Goal: Navigation & Orientation: Go to known website

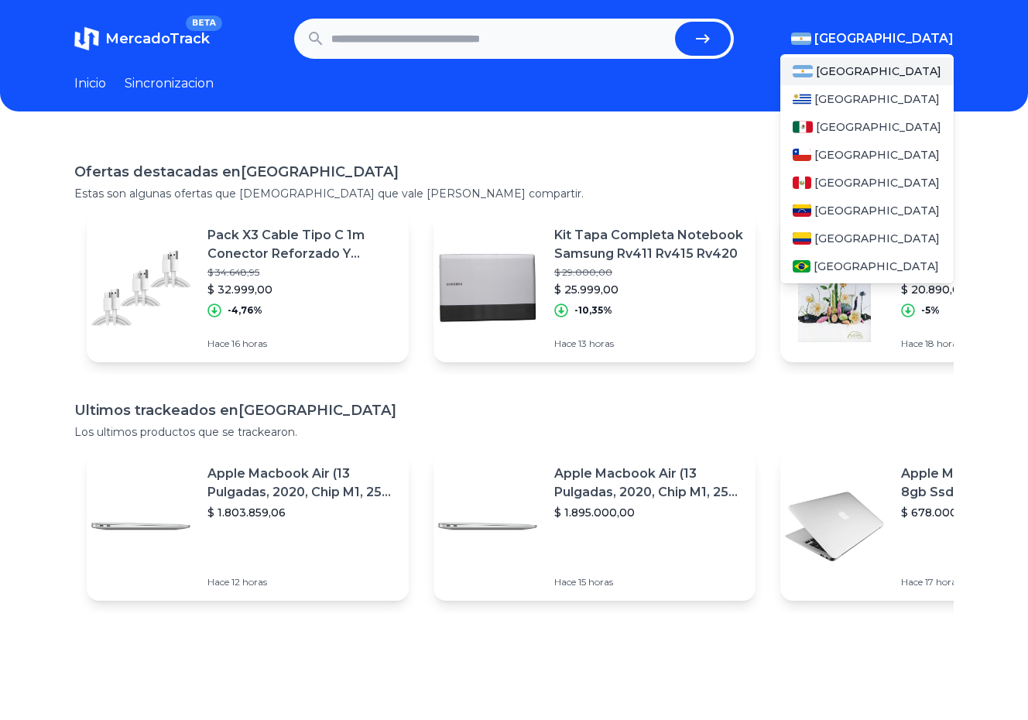
click at [898, 44] on button "[GEOGRAPHIC_DATA]" at bounding box center [872, 38] width 163 height 19
click at [865, 136] on div "[GEOGRAPHIC_DATA]" at bounding box center [866, 127] width 173 height 28
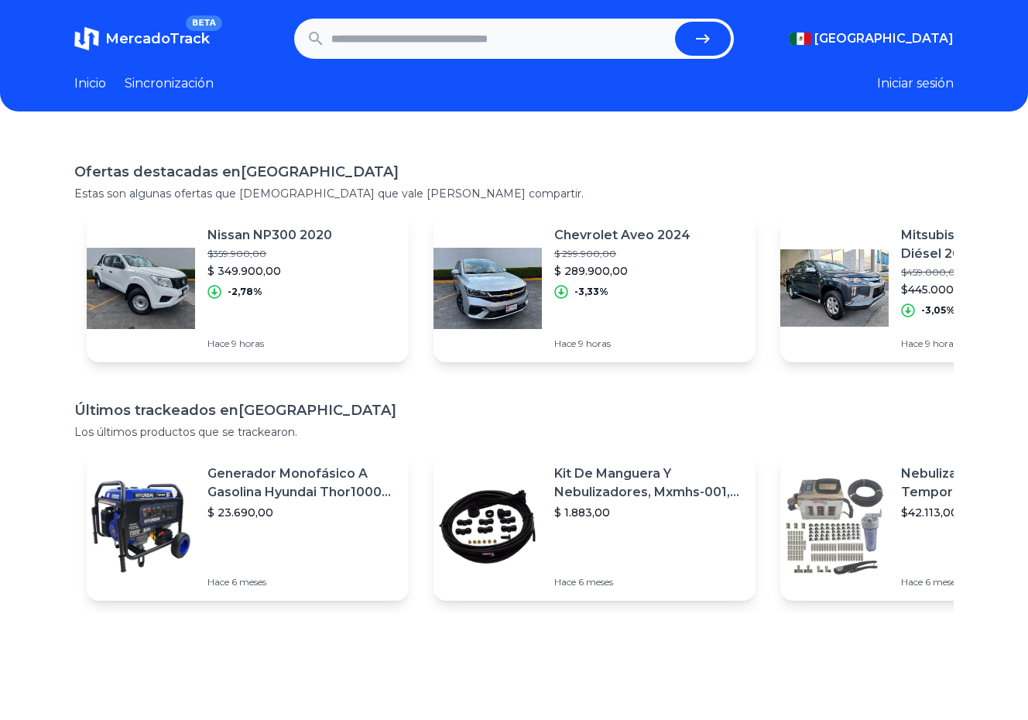
click at [104, 84] on font "Inicio" at bounding box center [90, 83] width 32 height 15
click at [92, 85] on font "Inicio" at bounding box center [90, 83] width 32 height 15
click at [200, 43] on font "MercadoTrack" at bounding box center [157, 38] width 104 height 17
drag, startPoint x: 200, startPoint y: 43, endPoint x: 217, endPoint y: 40, distance: 17.9
click at [200, 43] on font "MercadoTrack" at bounding box center [157, 38] width 104 height 17
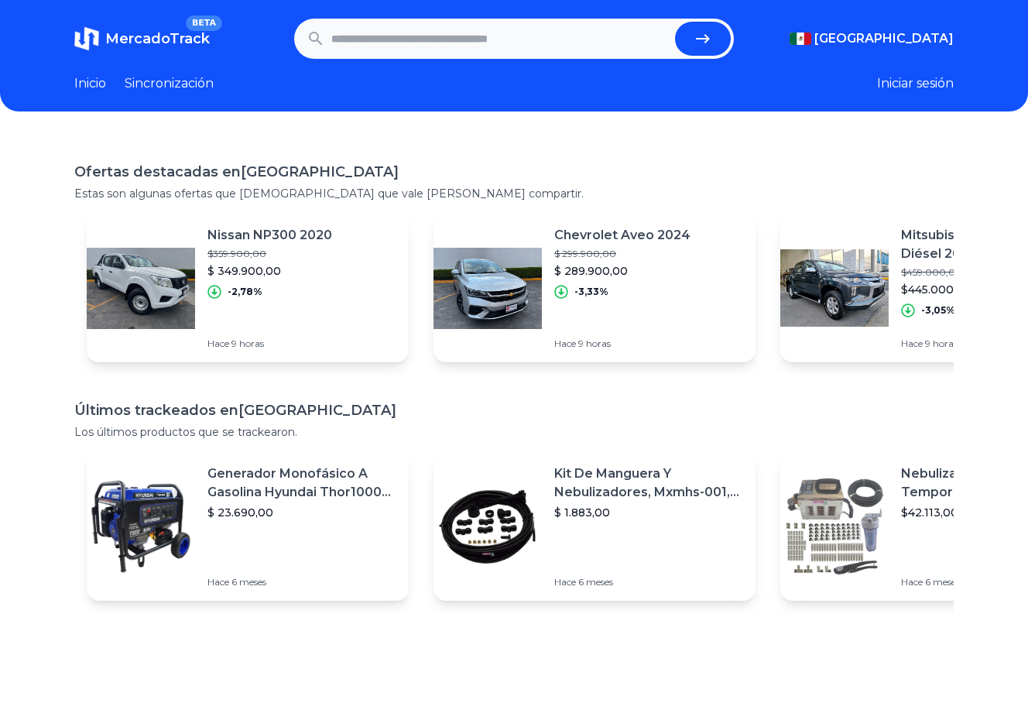
click at [110, 29] on h1 "MercadoTrack BETA" at bounding box center [157, 39] width 104 height 22
click at [84, 84] on font "Inicio" at bounding box center [90, 83] width 32 height 15
